Goal: Information Seeking & Learning: Learn about a topic

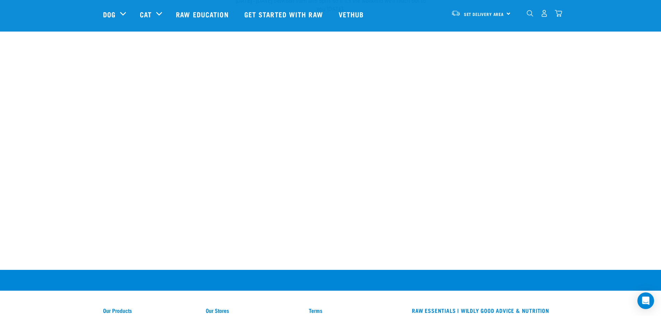
scroll to position [104, 0]
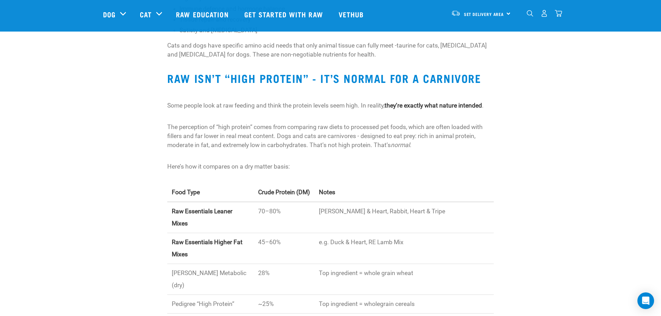
scroll to position [270, 0]
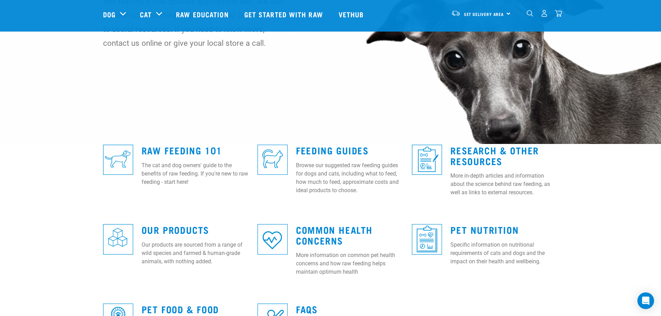
scroll to position [139, 0]
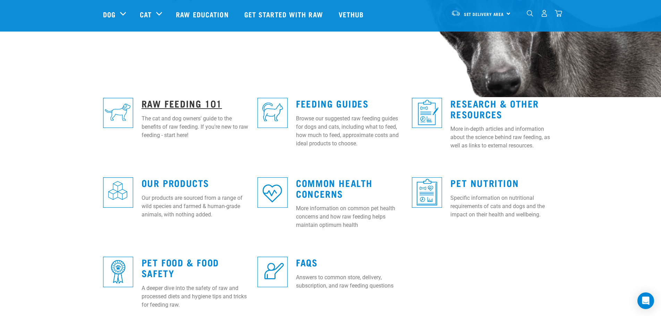
click at [175, 101] on link "Raw Feeding 101" at bounding box center [181, 103] width 80 height 5
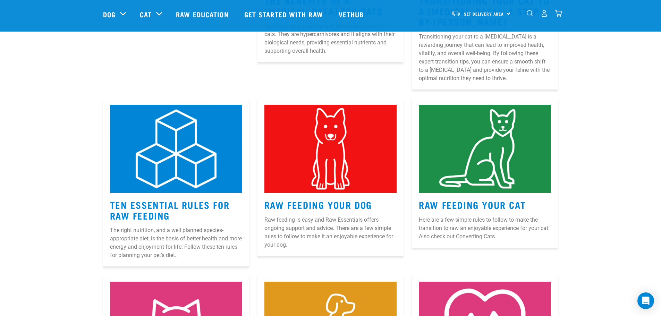
scroll to position [243, 0]
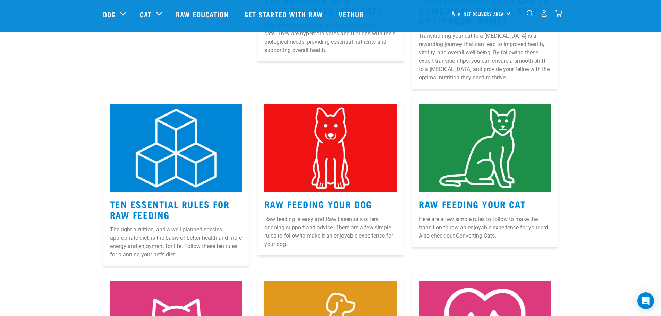
click at [332, 176] on img at bounding box center [330, 148] width 132 height 88
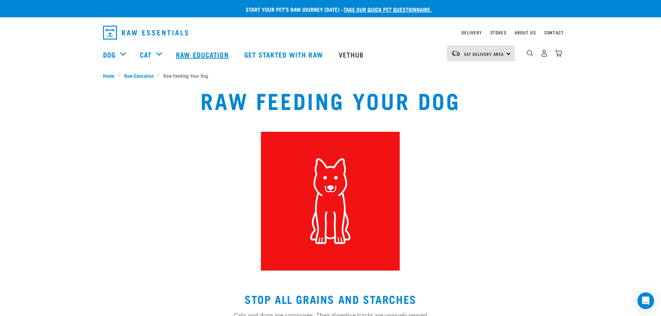
click at [208, 54] on link "Raw Education" at bounding box center [203, 55] width 68 height 28
click at [201, 56] on link "Raw Education" at bounding box center [203, 55] width 68 height 28
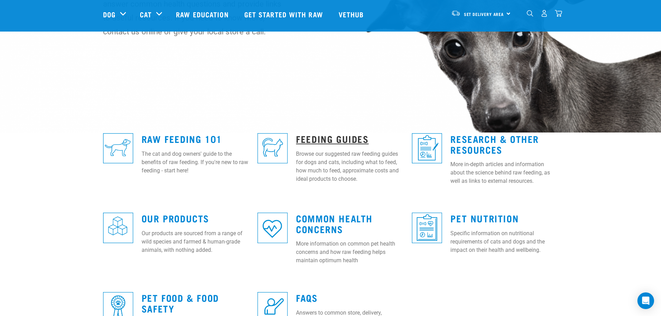
scroll to position [104, 0]
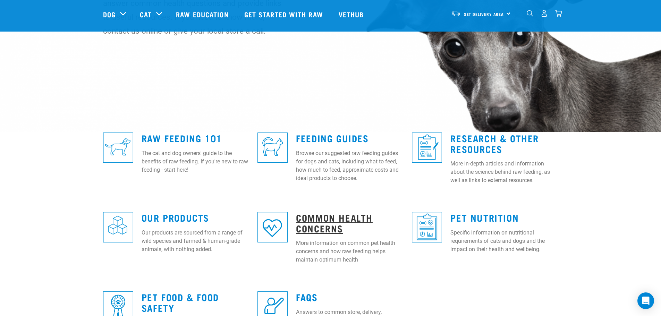
click at [336, 220] on link "Common Health Concerns" at bounding box center [334, 223] width 77 height 16
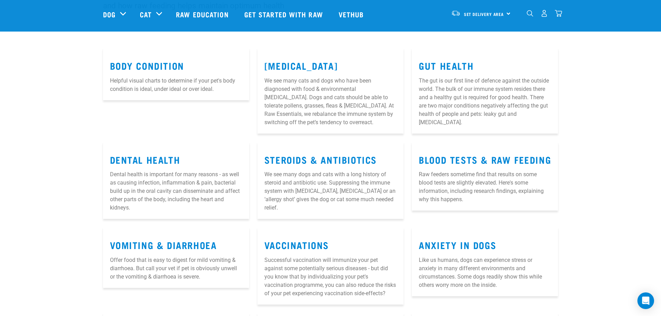
scroll to position [104, 0]
